Goal: Navigation & Orientation: Find specific page/section

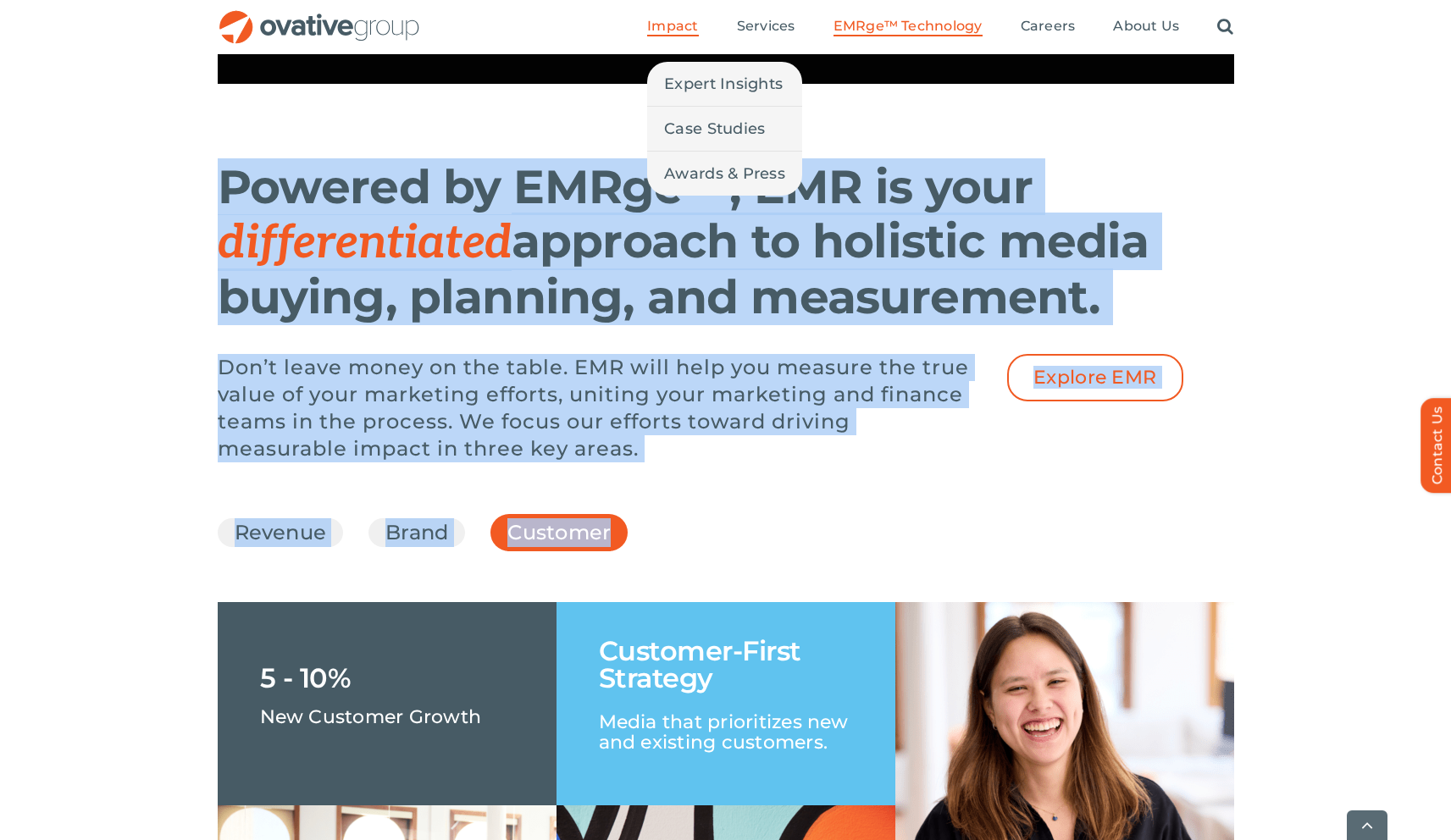
click at [683, 18] on span "Impact" at bounding box center [673, 26] width 51 height 17
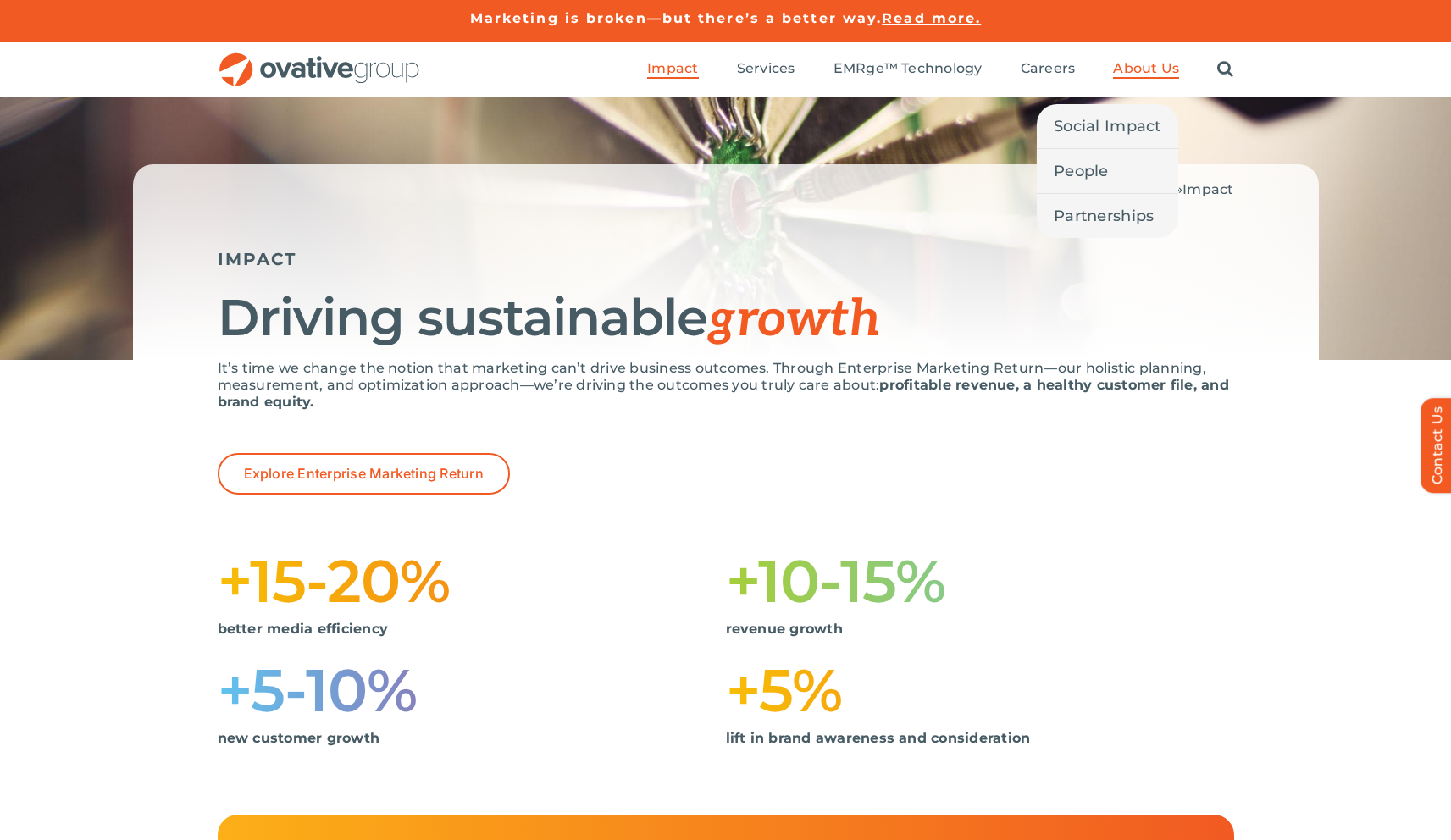
click at [1116, 74] on span "About Us" at bounding box center [1145, 68] width 66 height 17
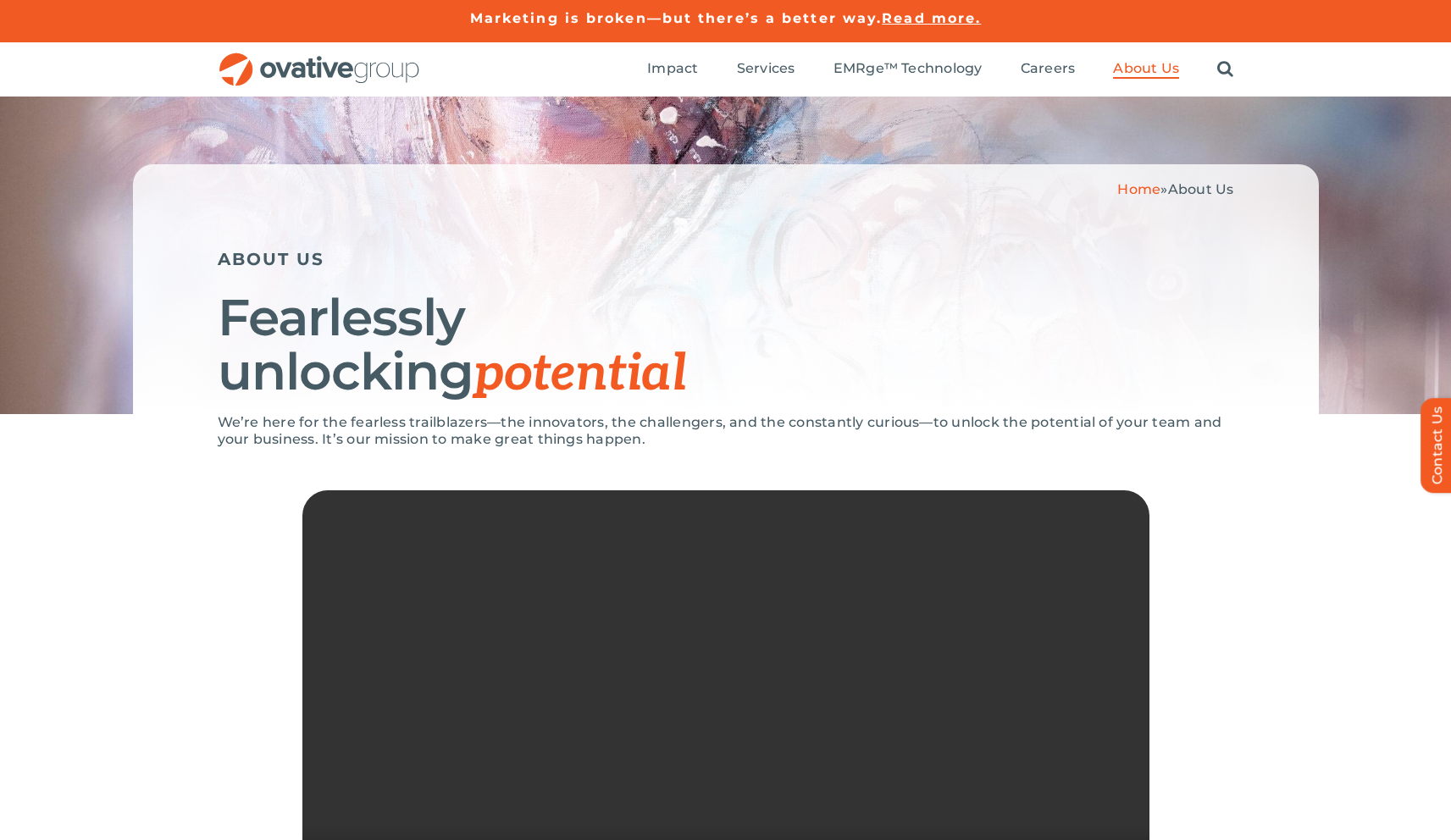
click at [707, 68] on ul "Impact Expert Insights Case Studies Awards & Press Services Media Measurement C…" at bounding box center [940, 70] width 586 height 55
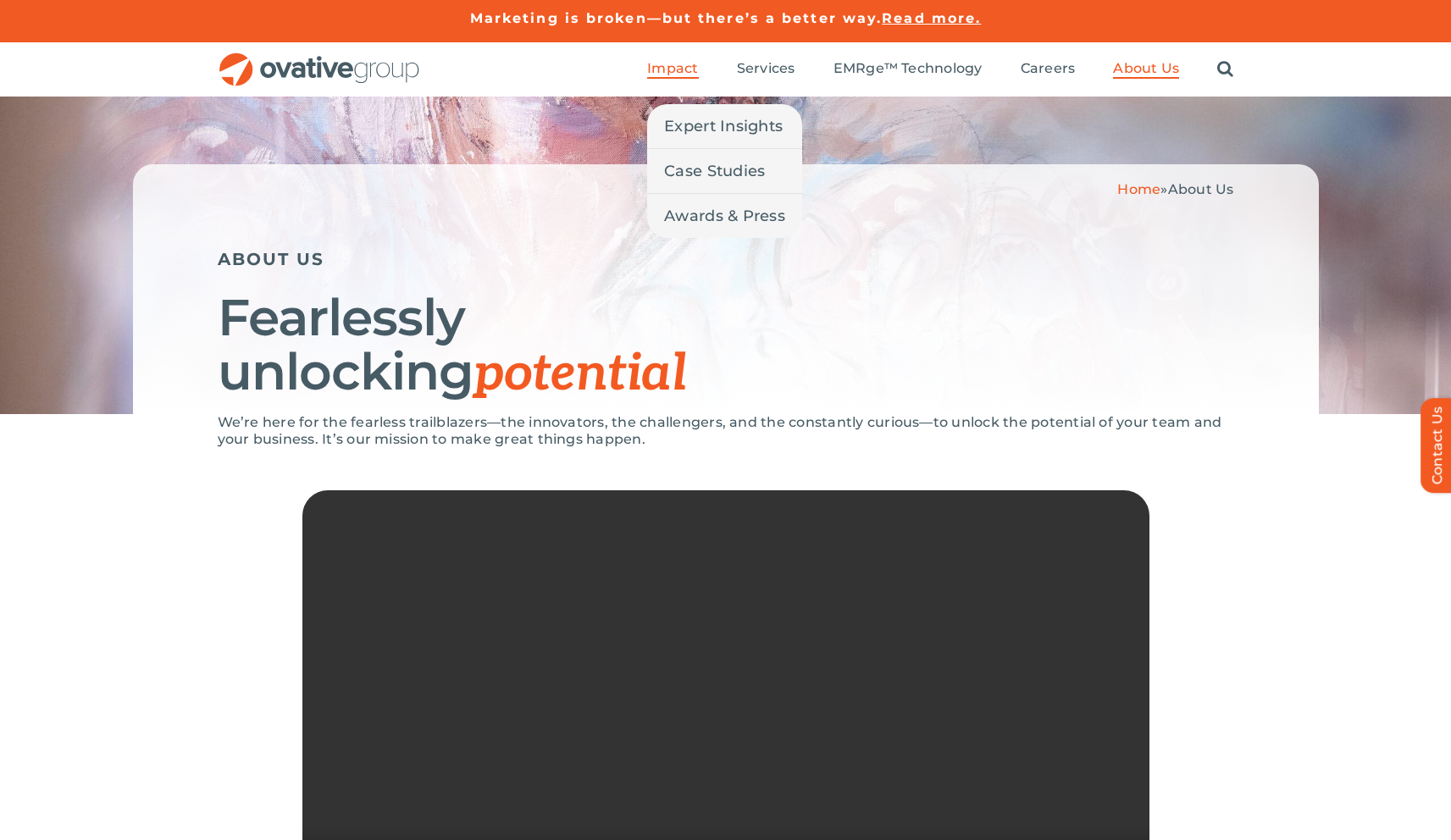
click at [698, 61] on span "Impact" at bounding box center [673, 68] width 51 height 17
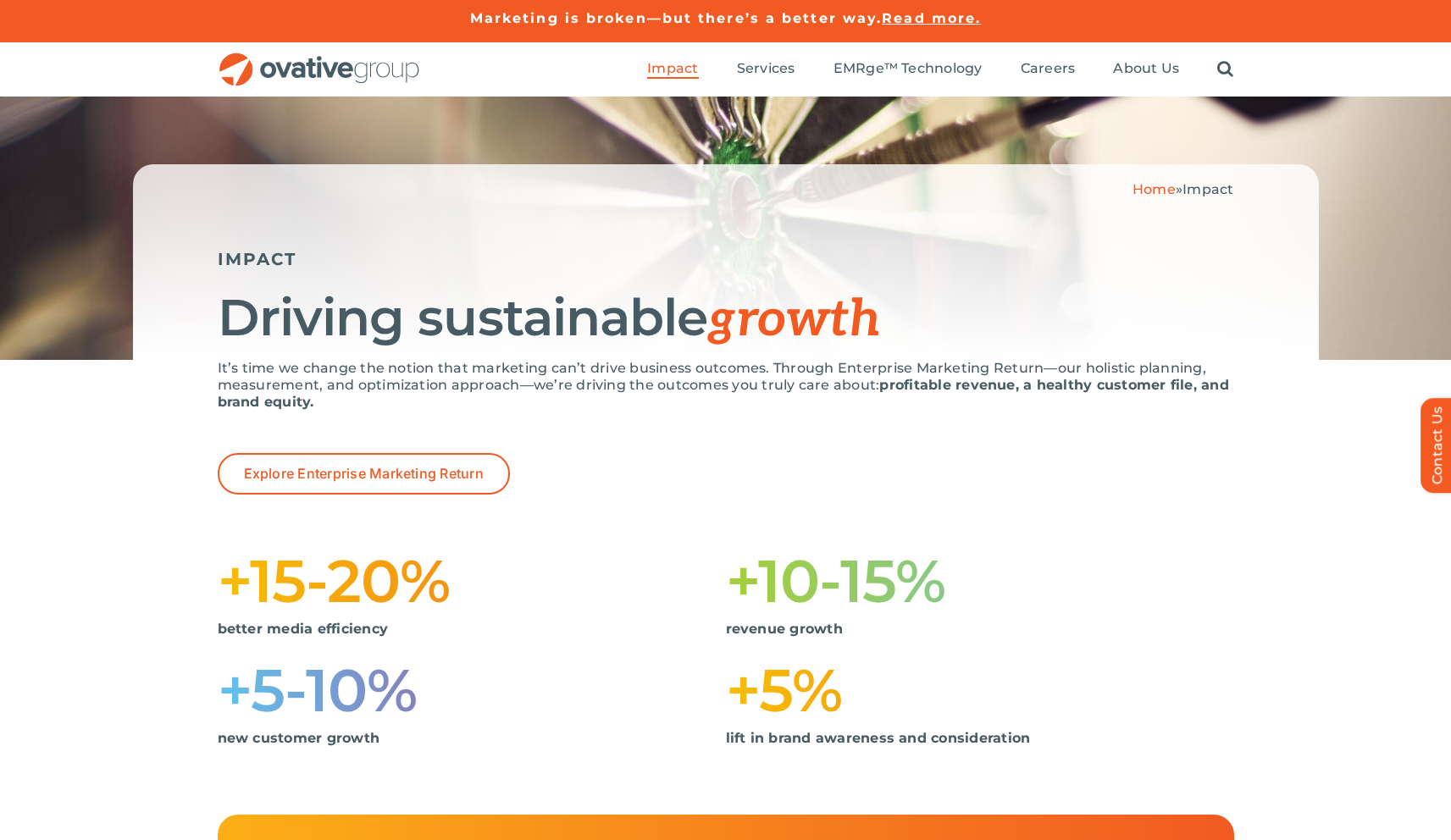
click at [277, 82] on img "OG_Full_horizontal_RGB" at bounding box center [319, 70] width 203 height 34
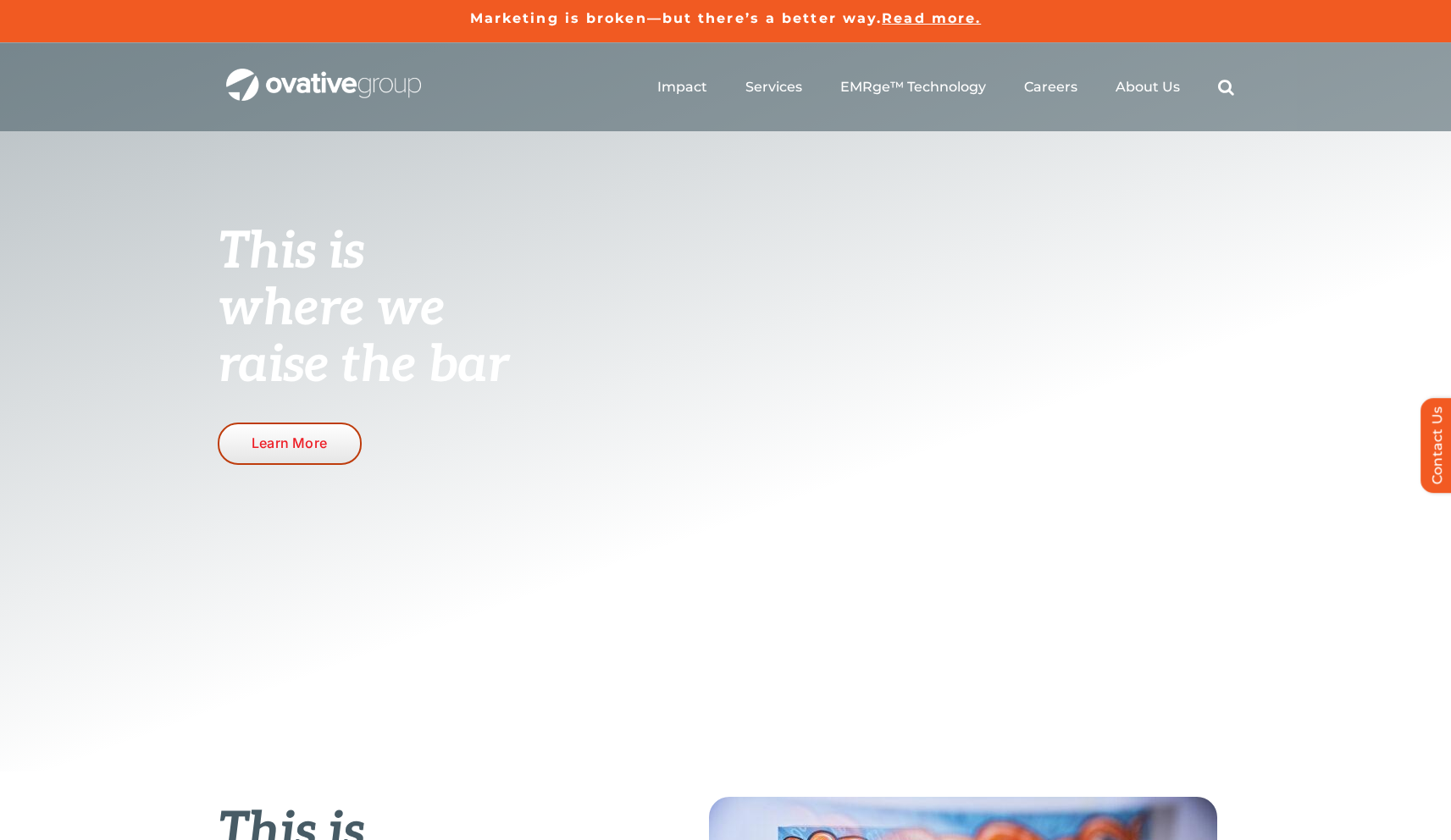
click at [307, 451] on span "Learn More" at bounding box center [290, 444] width 76 height 16
